Goal: Transaction & Acquisition: Purchase product/service

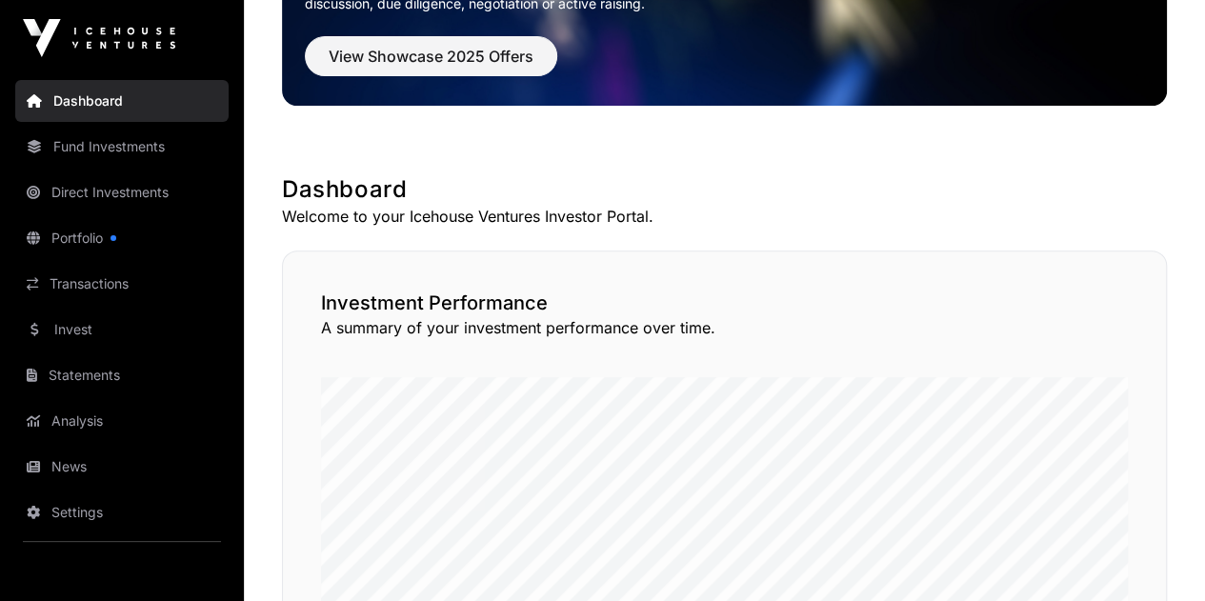
scroll to position [205, 0]
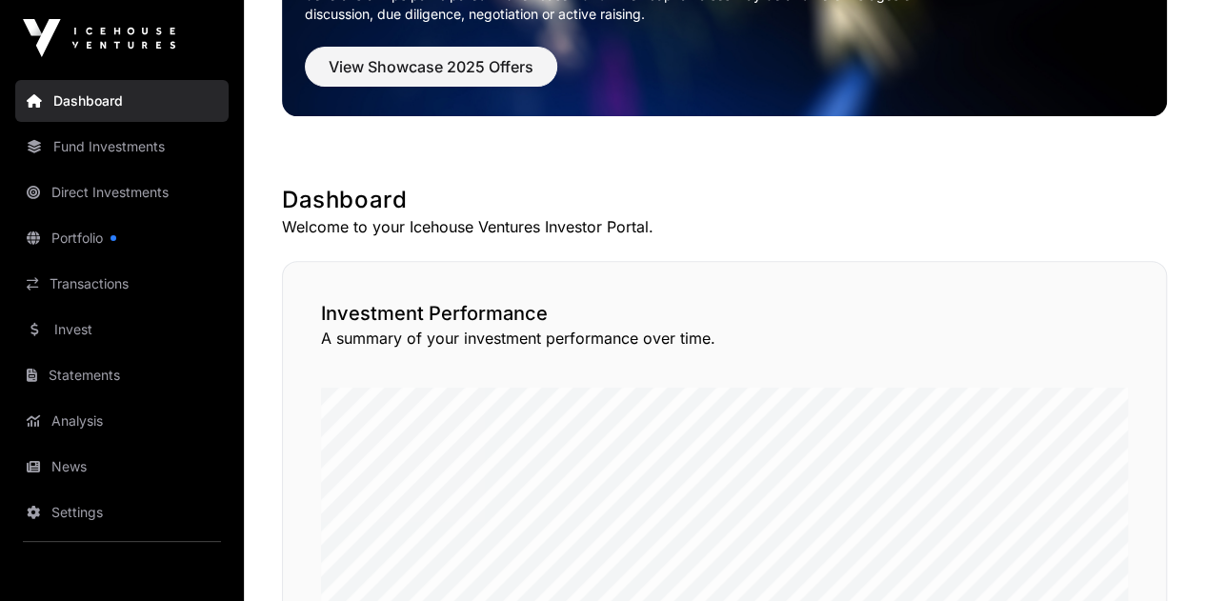
click at [85, 230] on link "Portfolio" at bounding box center [121, 238] width 213 height 42
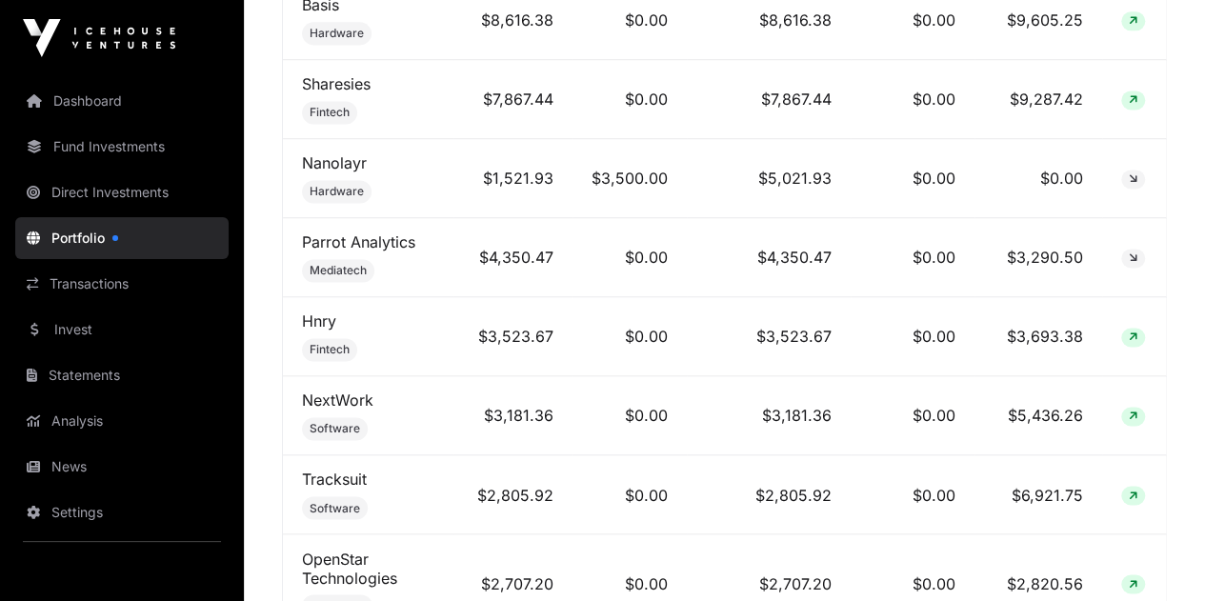
scroll to position [1377, 0]
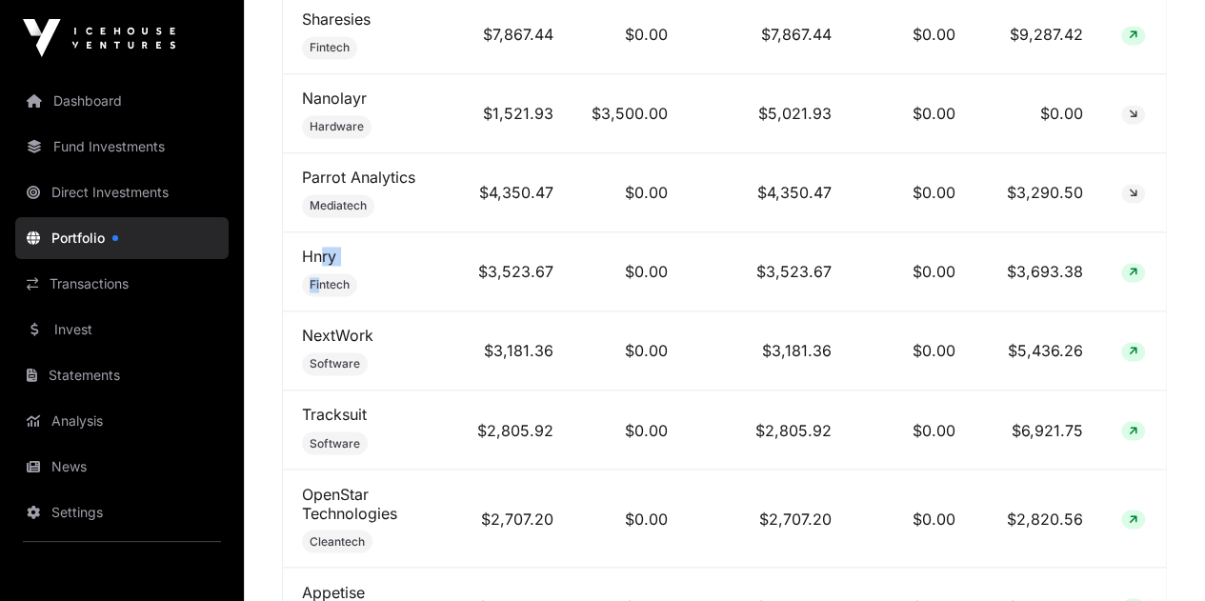
drag, startPoint x: 321, startPoint y: 277, endPoint x: 317, endPoint y: 260, distance: 17.6
click at [317, 260] on td "Hnry Fintech" at bounding box center [368, 271] width 170 height 79
click at [317, 260] on link "Hnry" at bounding box center [319, 256] width 34 height 19
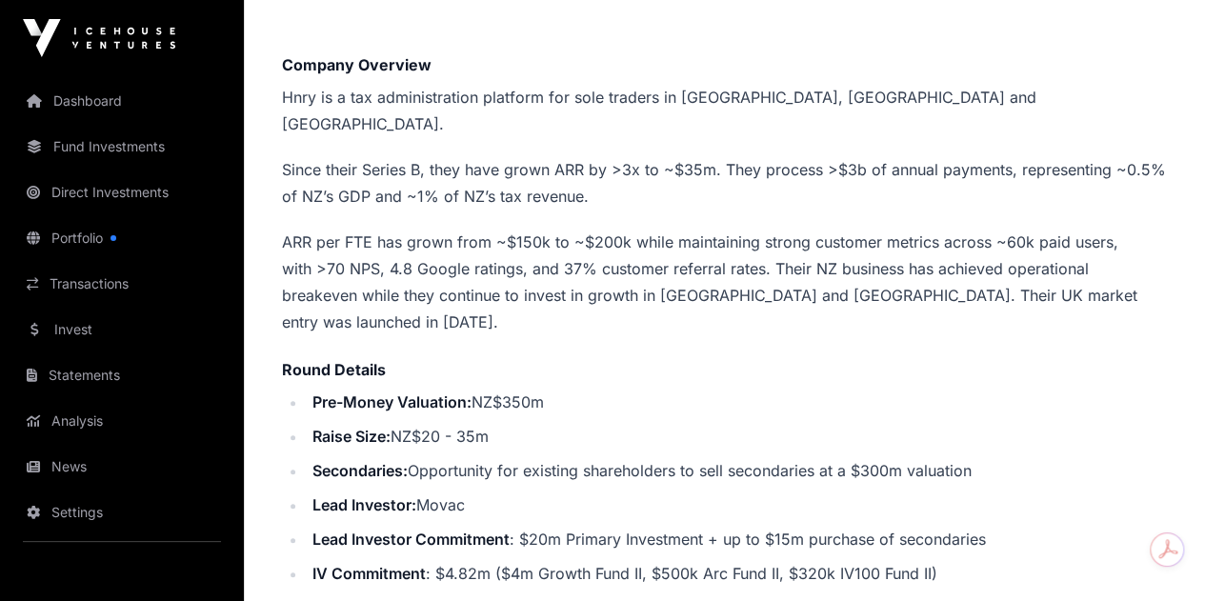
scroll to position [482, 0]
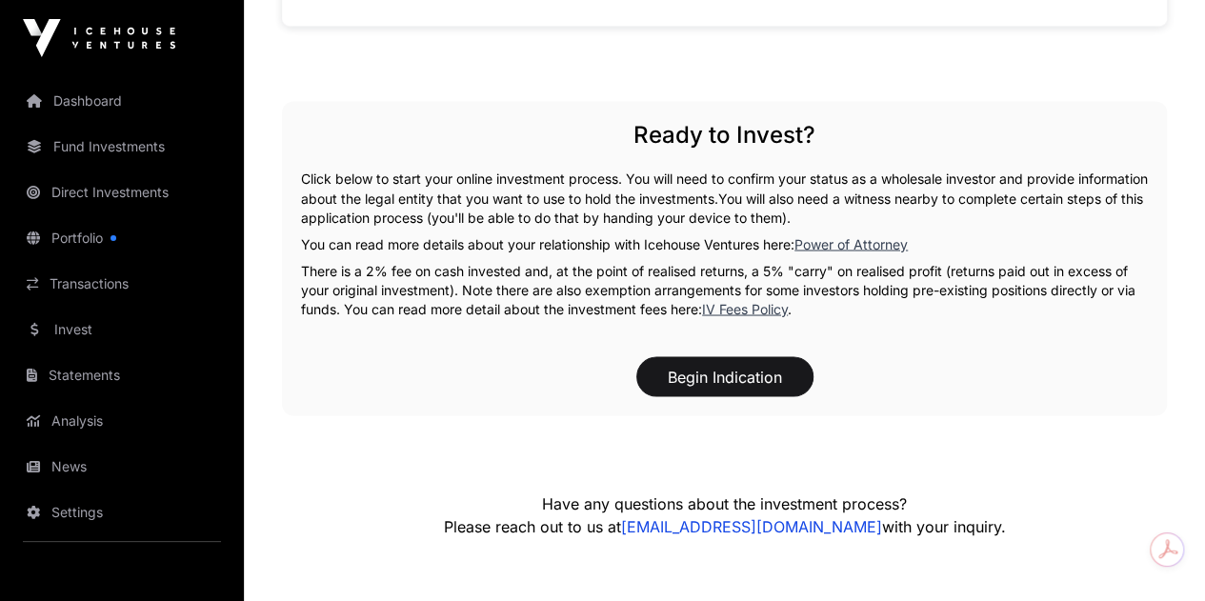
scroll to position [1884, 0]
